Goal: Navigation & Orientation: Find specific page/section

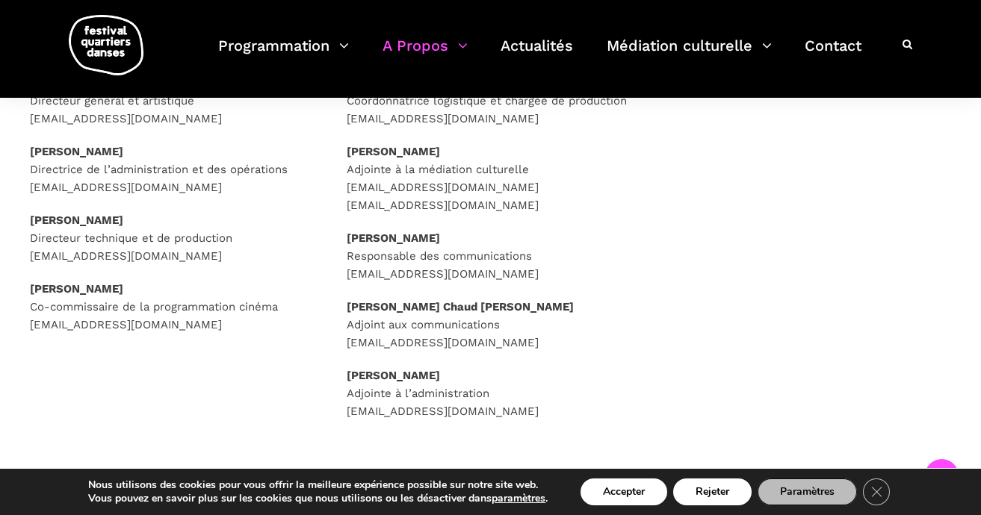
scroll to position [291, 0]
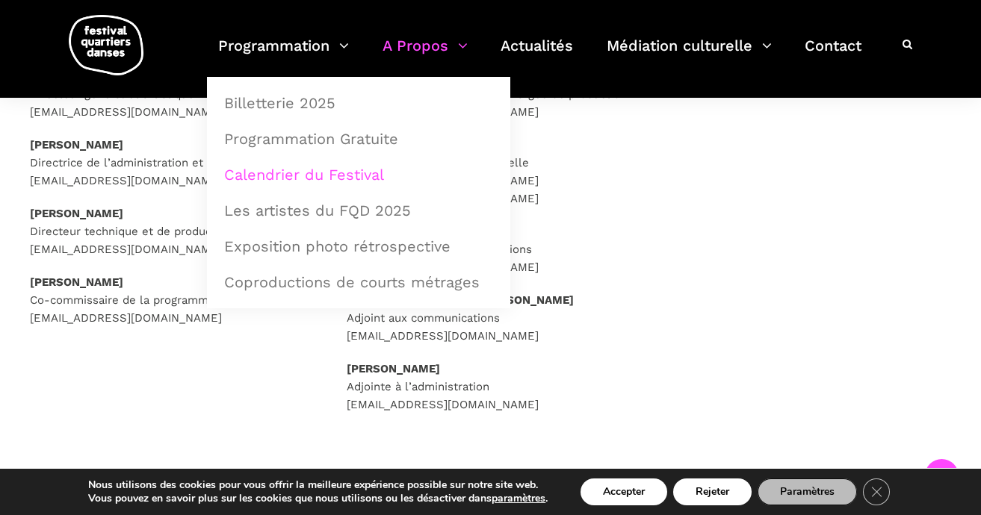
click at [296, 176] on link "Calendrier du Festival" at bounding box center [358, 175] width 287 height 34
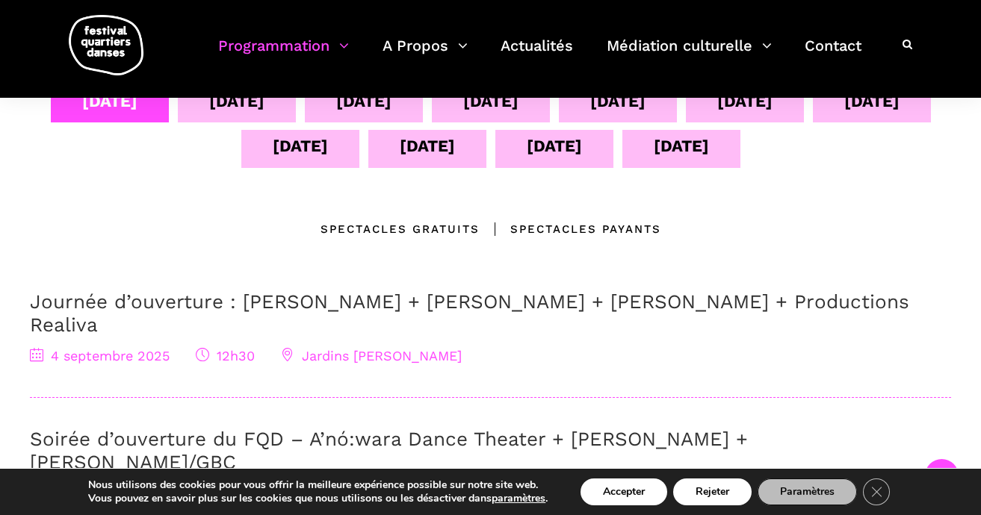
scroll to position [350, 0]
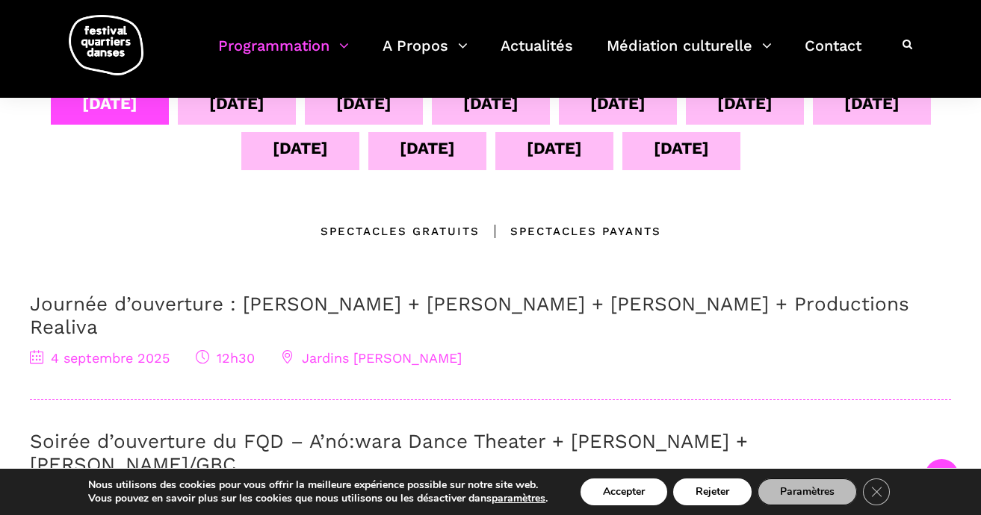
click at [296, 109] on div "05 sept" at bounding box center [237, 105] width 118 height 37
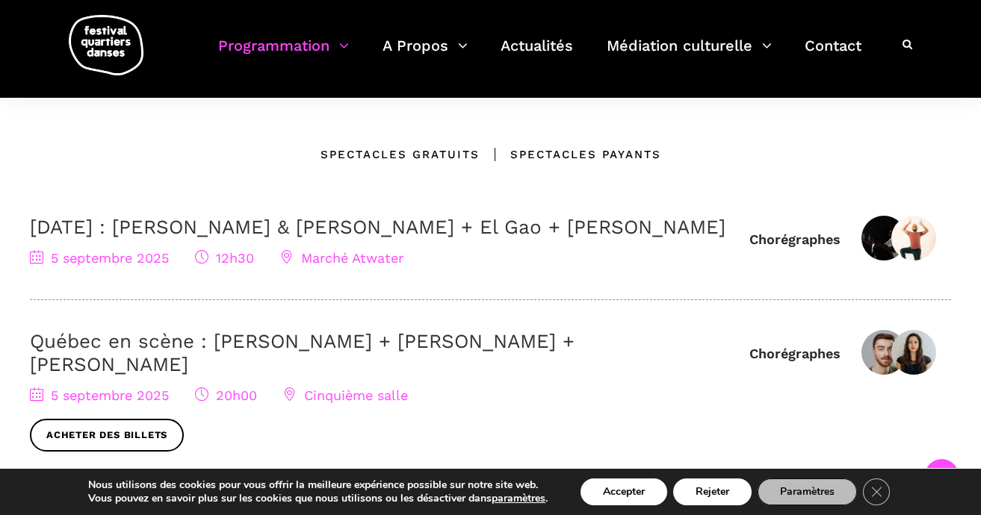
scroll to position [428, 0]
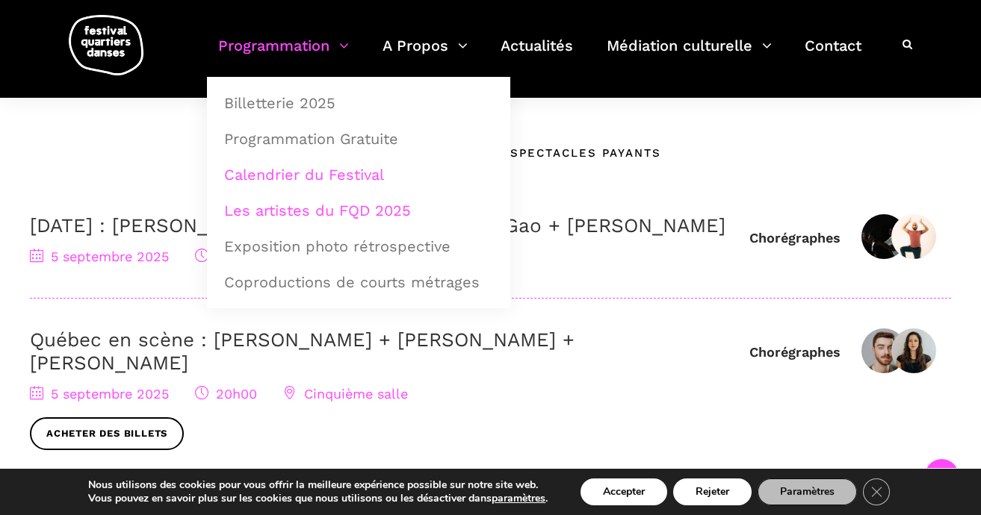
click at [320, 212] on link "Les artistes du FQD 2025" at bounding box center [358, 210] width 287 height 34
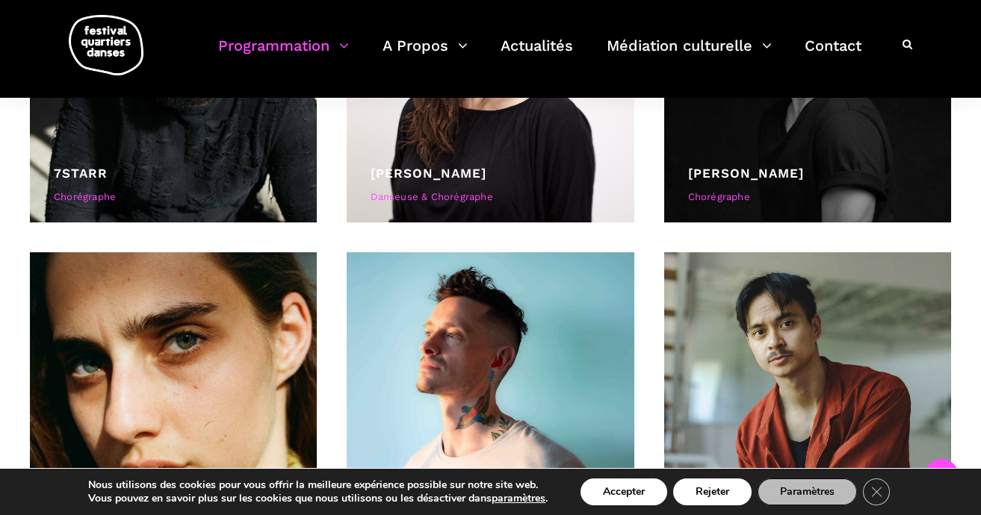
scroll to position [533, 0]
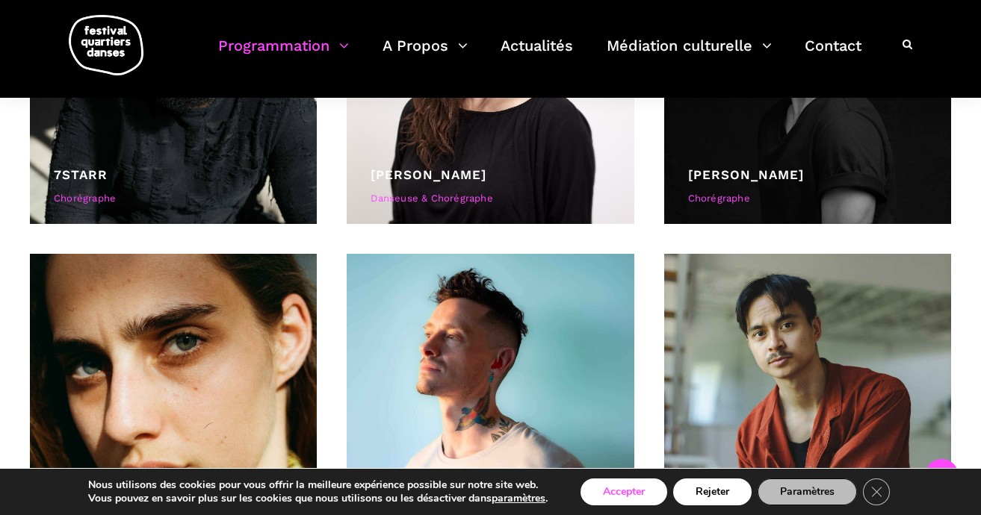
click at [608, 494] on button "Accepter" at bounding box center [623, 492] width 87 height 27
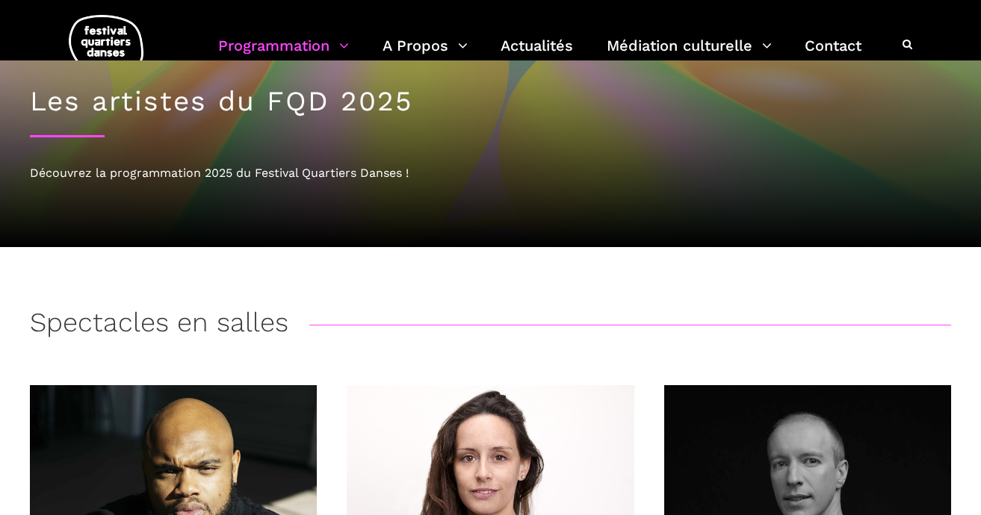
scroll to position [0, 0]
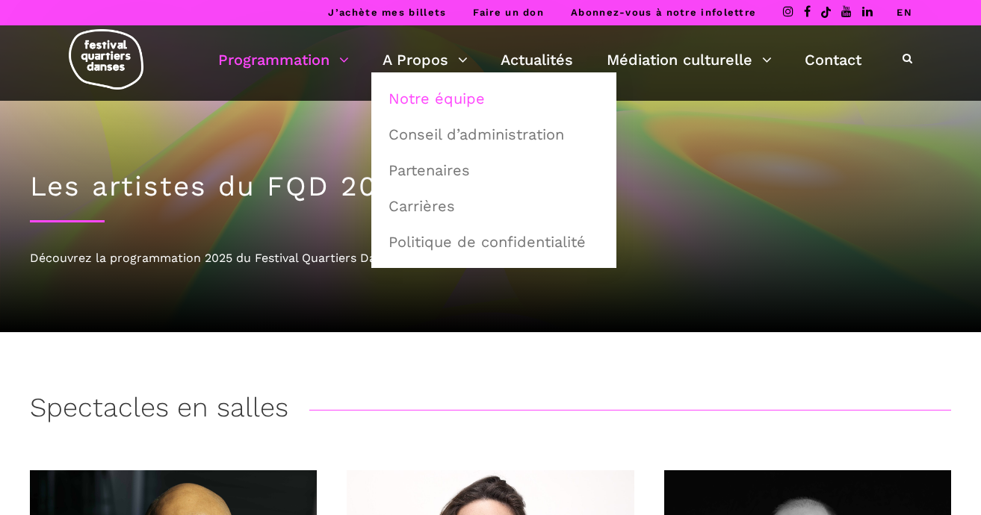
click at [413, 96] on link "Notre équipe" at bounding box center [493, 98] width 229 height 34
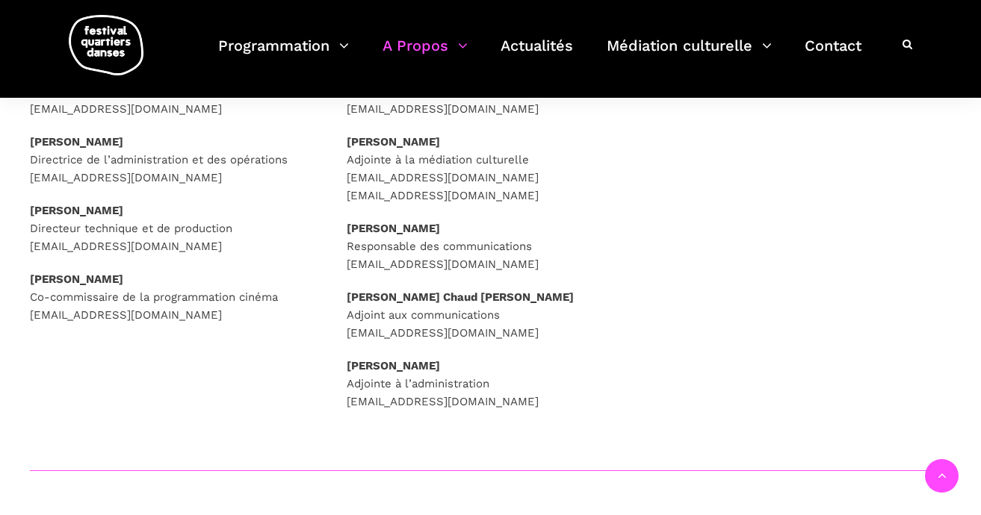
scroll to position [297, 0]
